Goal: Transaction & Acquisition: Purchase product/service

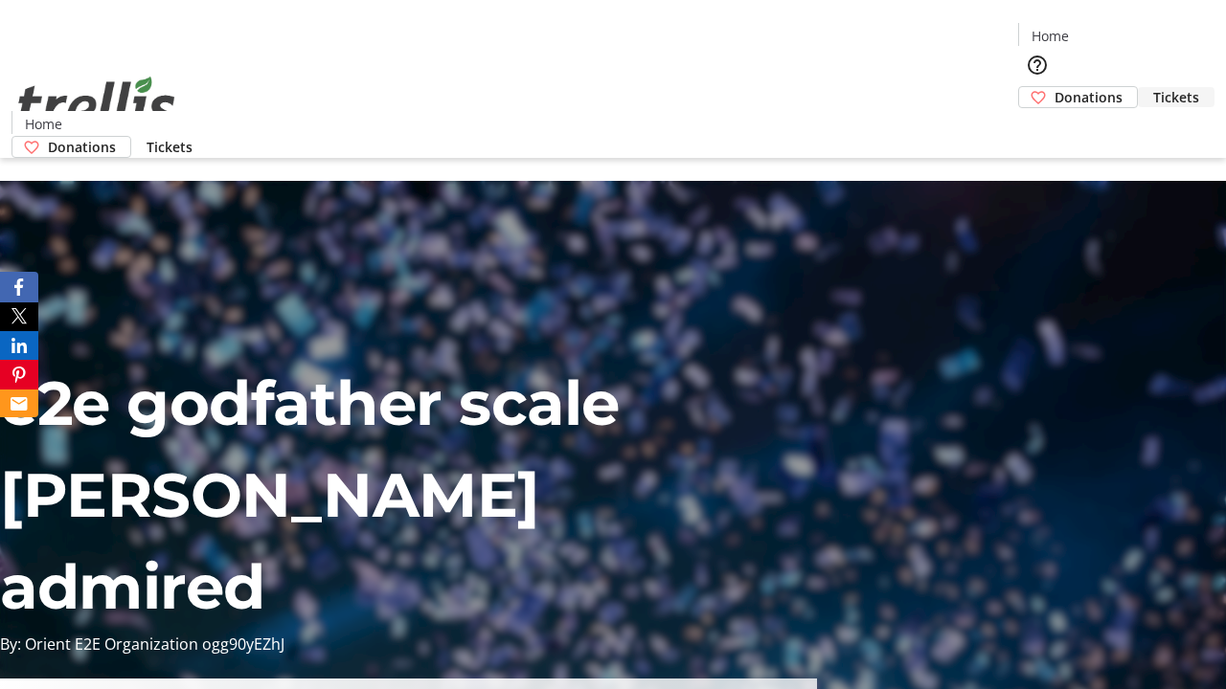
click at [1153, 87] on span "Tickets" at bounding box center [1176, 97] width 46 height 20
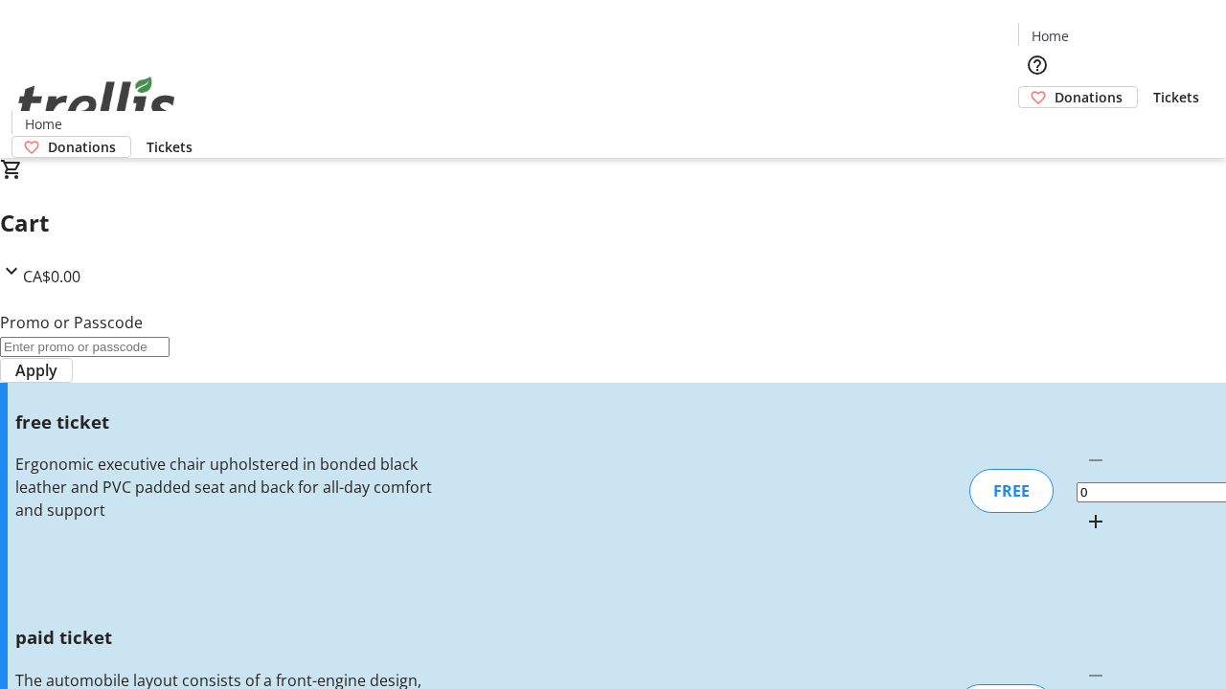
type input "1"
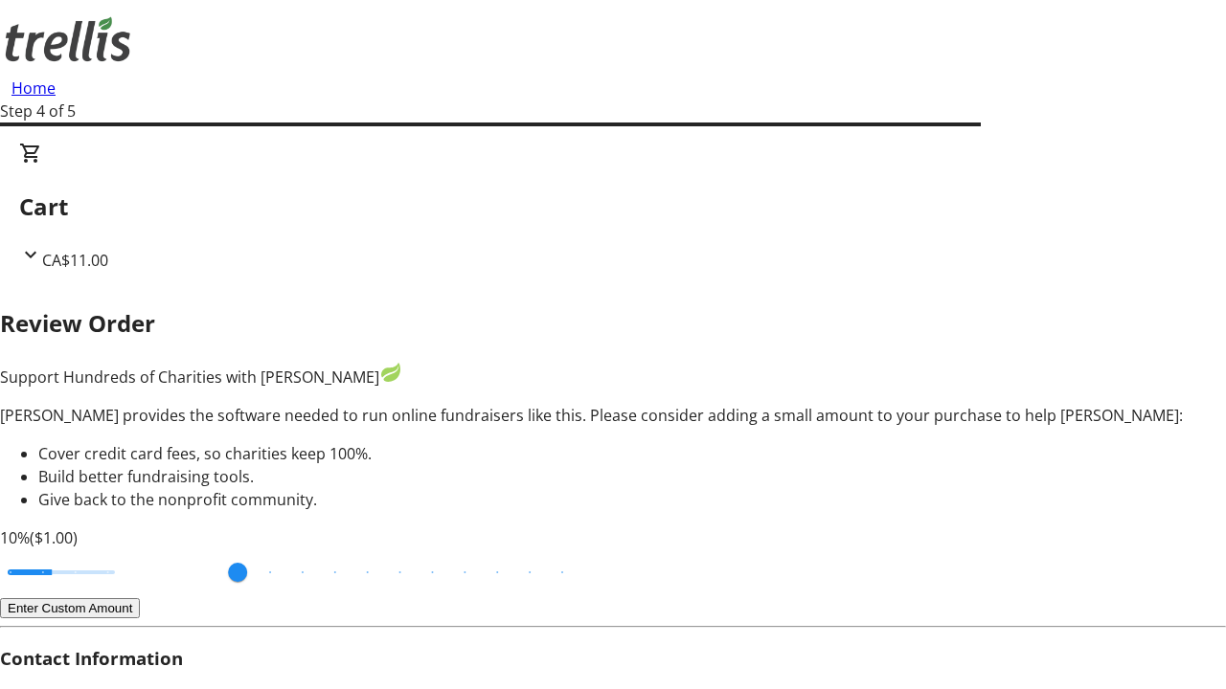
type input "FREE"
